Goal: Find specific page/section: Find specific page/section

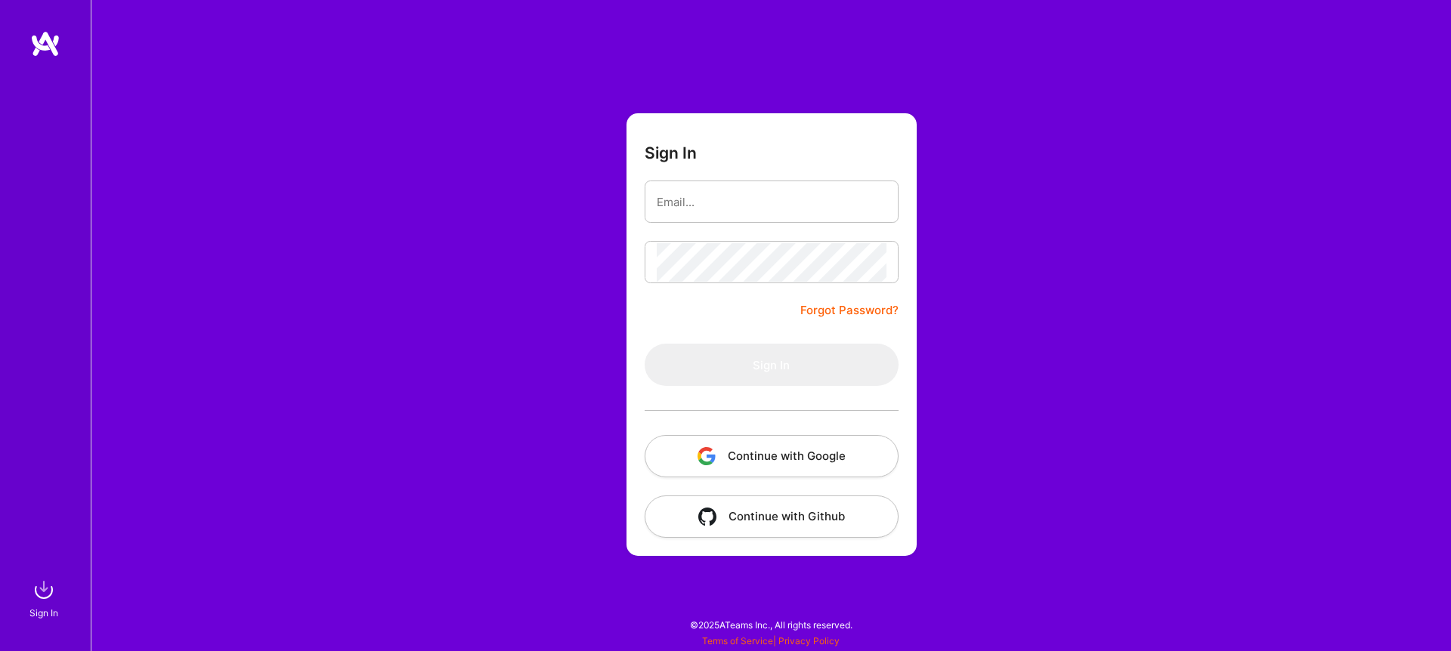
type input "[EMAIL_ADDRESS][DOMAIN_NAME]"
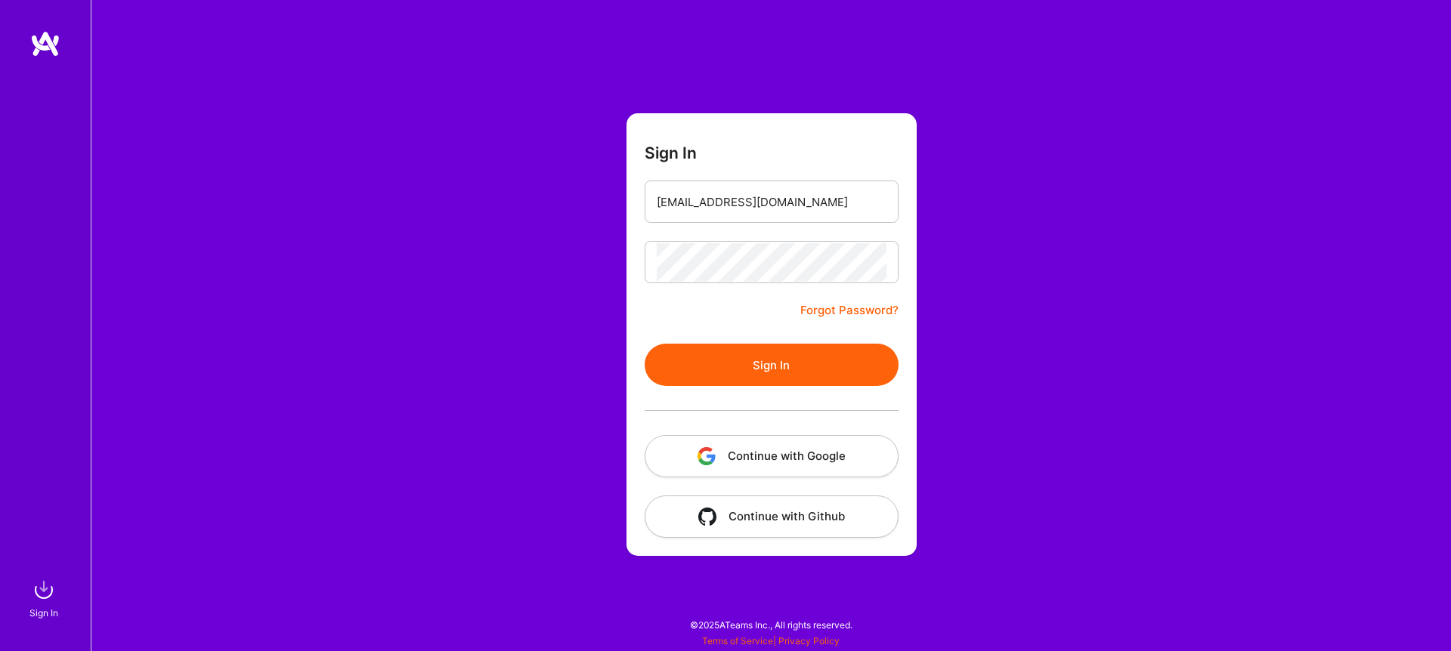
click at [834, 373] on button "Sign In" at bounding box center [771, 365] width 254 height 42
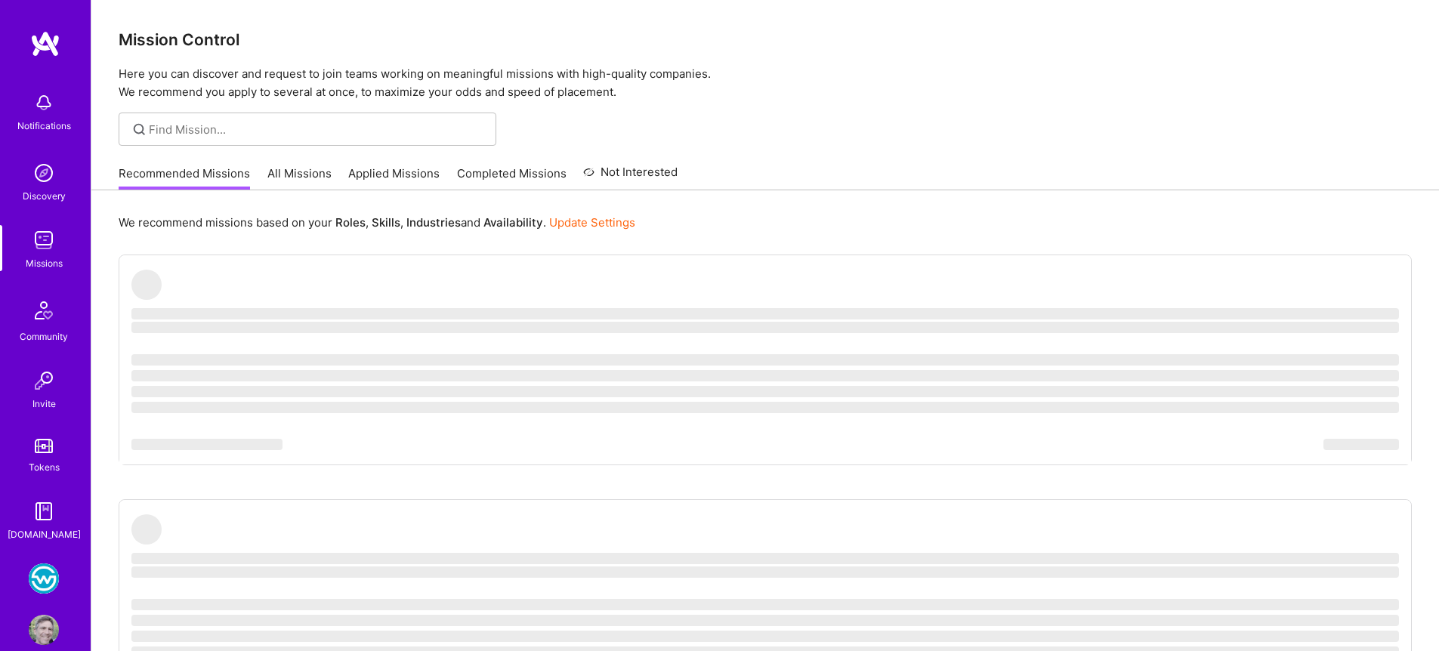
click at [51, 581] on img at bounding box center [44, 579] width 30 height 30
